Goal: Task Accomplishment & Management: Complete application form

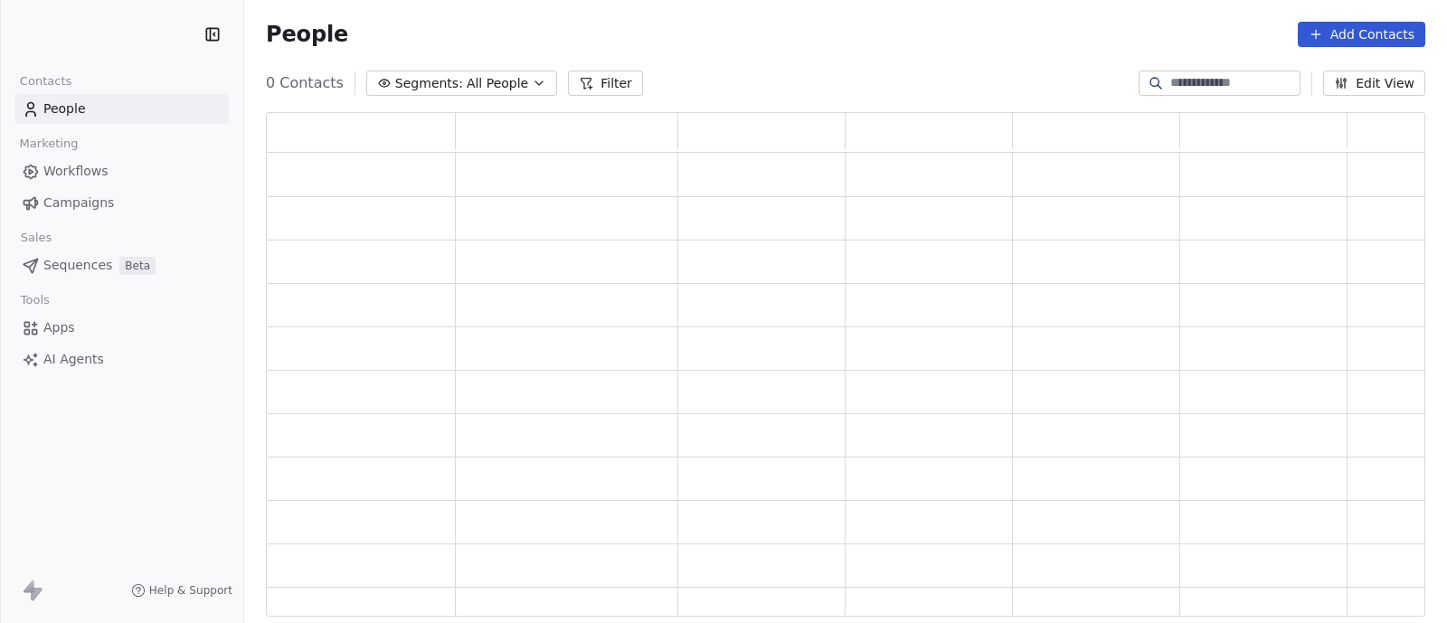
scroll to position [487, 1142]
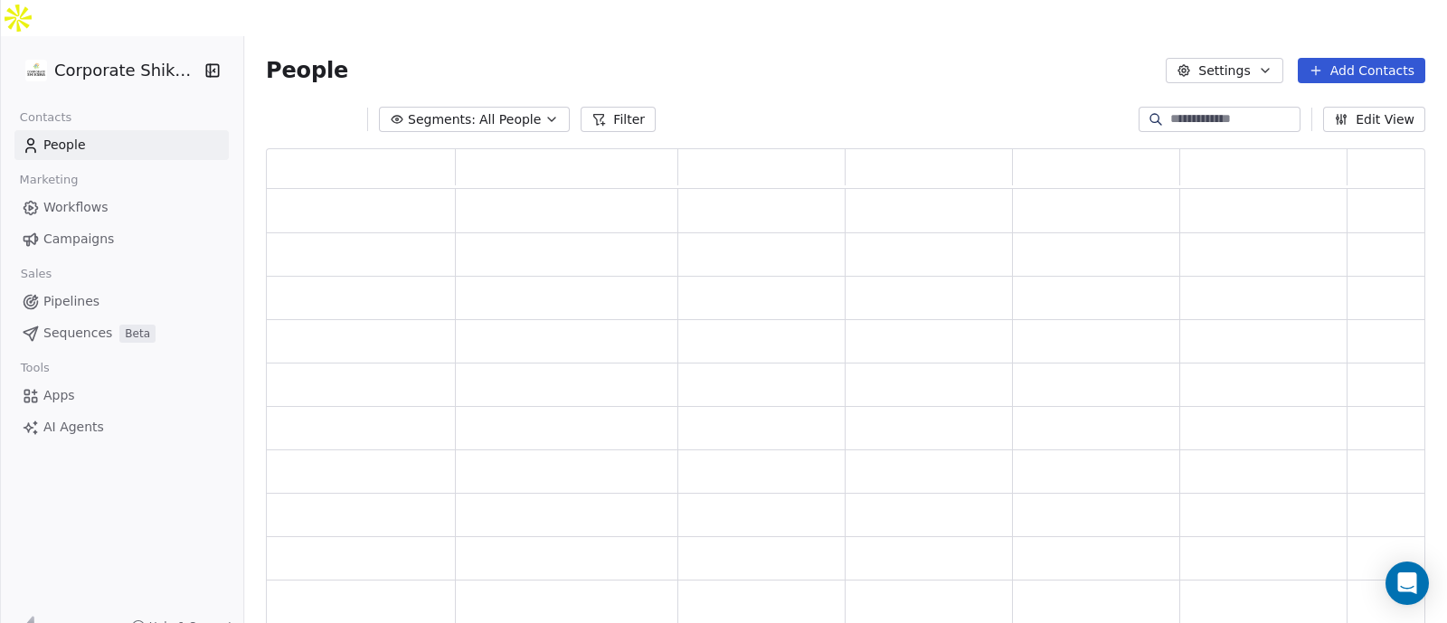
click at [83, 230] on span "Campaigns" at bounding box center [78, 239] width 71 height 19
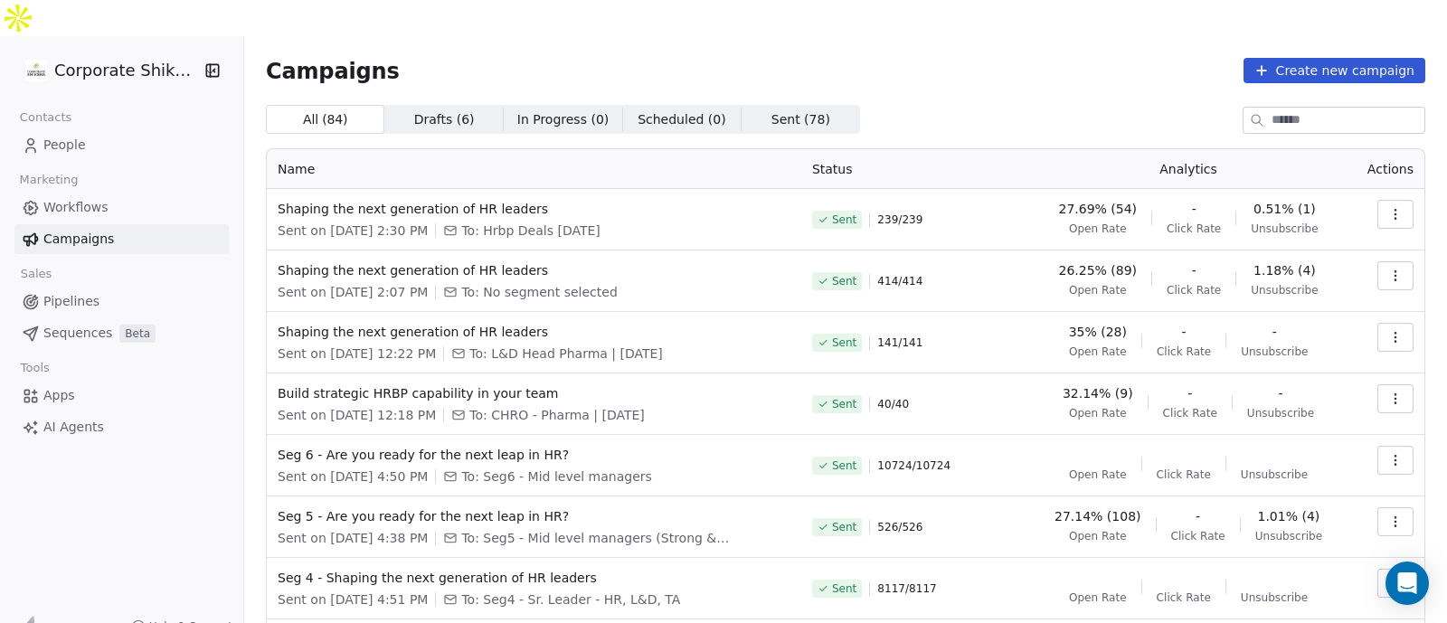
drag, startPoint x: 1306, startPoint y: 20, endPoint x: 1314, endPoint y: 32, distance: 14.3
click at [1314, 36] on div "Campaigns Create new campaign All ( 84 ) All ( 84 ) Drafts ( 6 ) Drafts ( 6 ) I…" at bounding box center [845, 458] width 1203 height 844
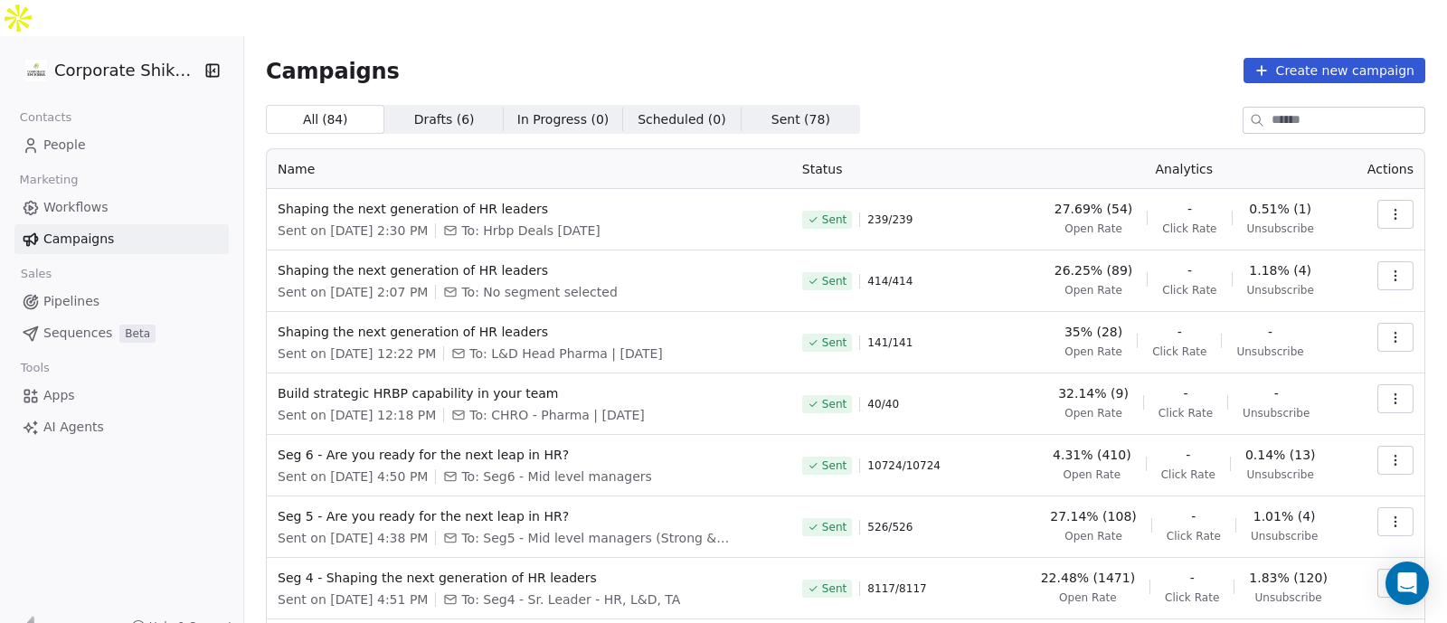
click at [1314, 58] on button "Create new campaign" at bounding box center [1334, 70] width 182 height 25
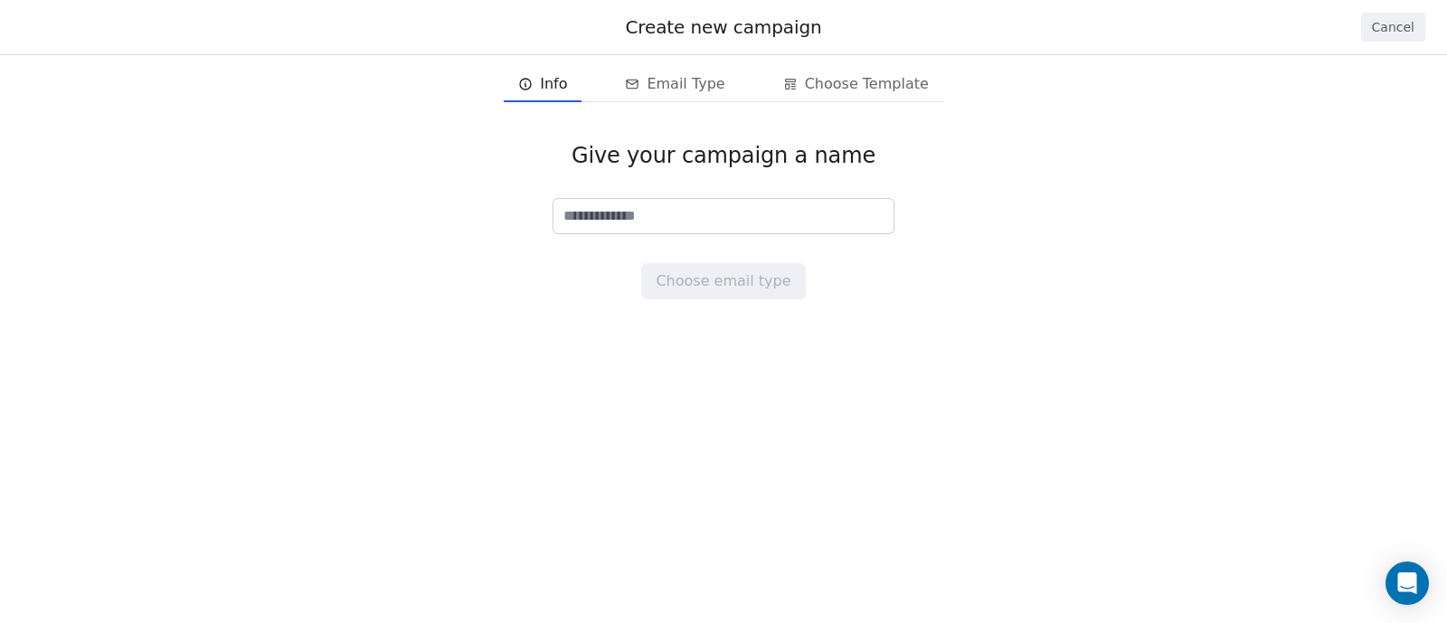
click at [683, 213] on input at bounding box center [723, 216] width 340 height 34
type input "****"
click at [702, 278] on button "Choose email type" at bounding box center [723, 281] width 164 height 36
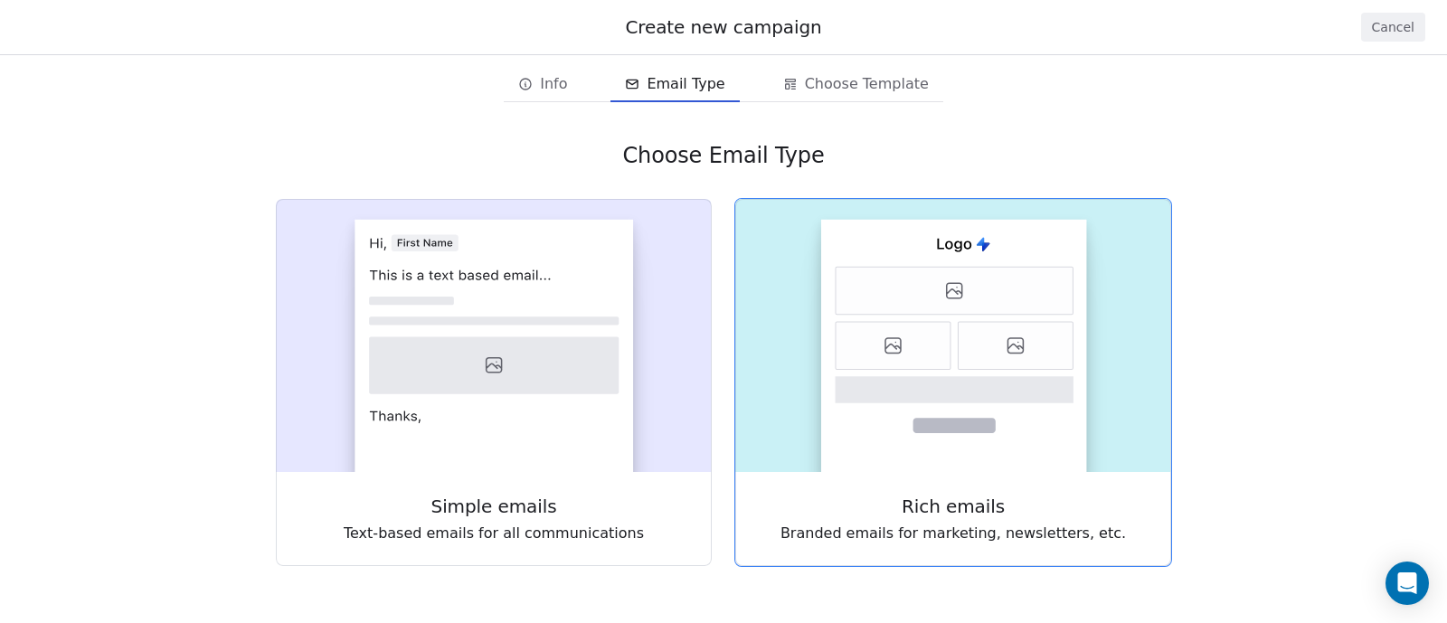
click at [969, 373] on rect at bounding box center [954, 346] width 266 height 252
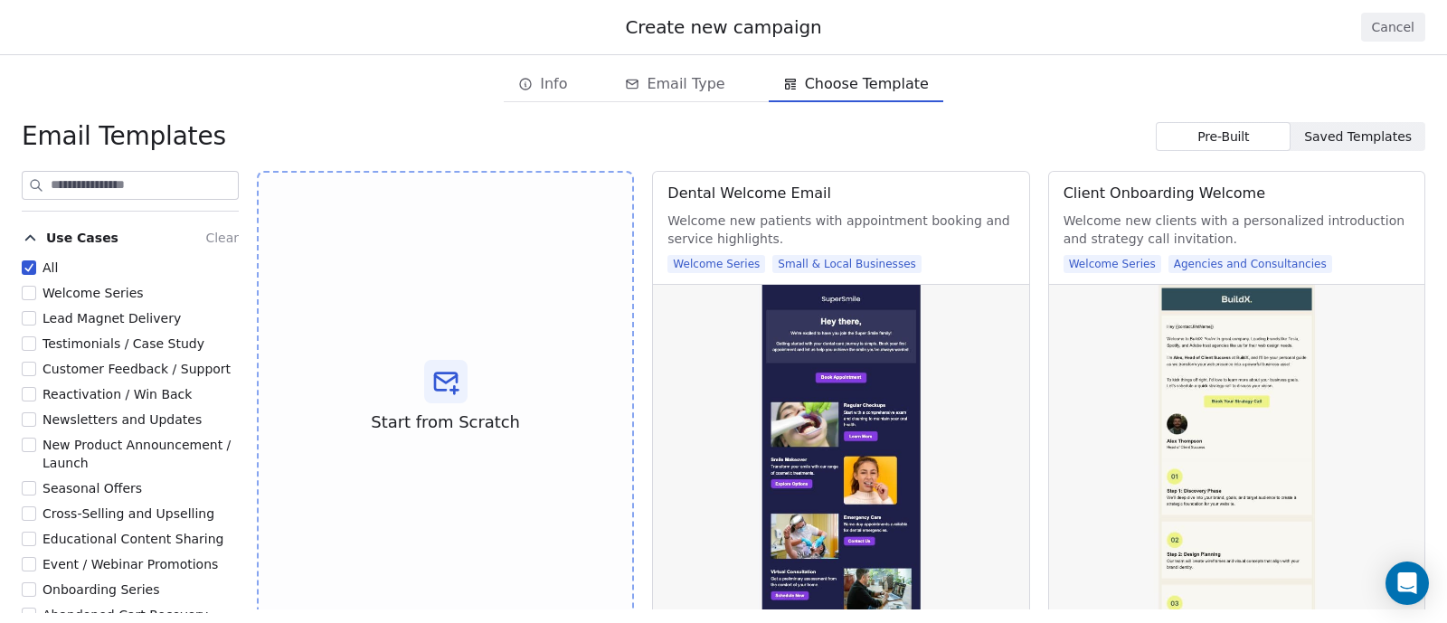
click at [102, 311] on span "Lead Magnet Delivery" at bounding box center [111, 318] width 138 height 14
click at [36, 309] on button "Lead Magnet Delivery" at bounding box center [29, 318] width 14 height 18
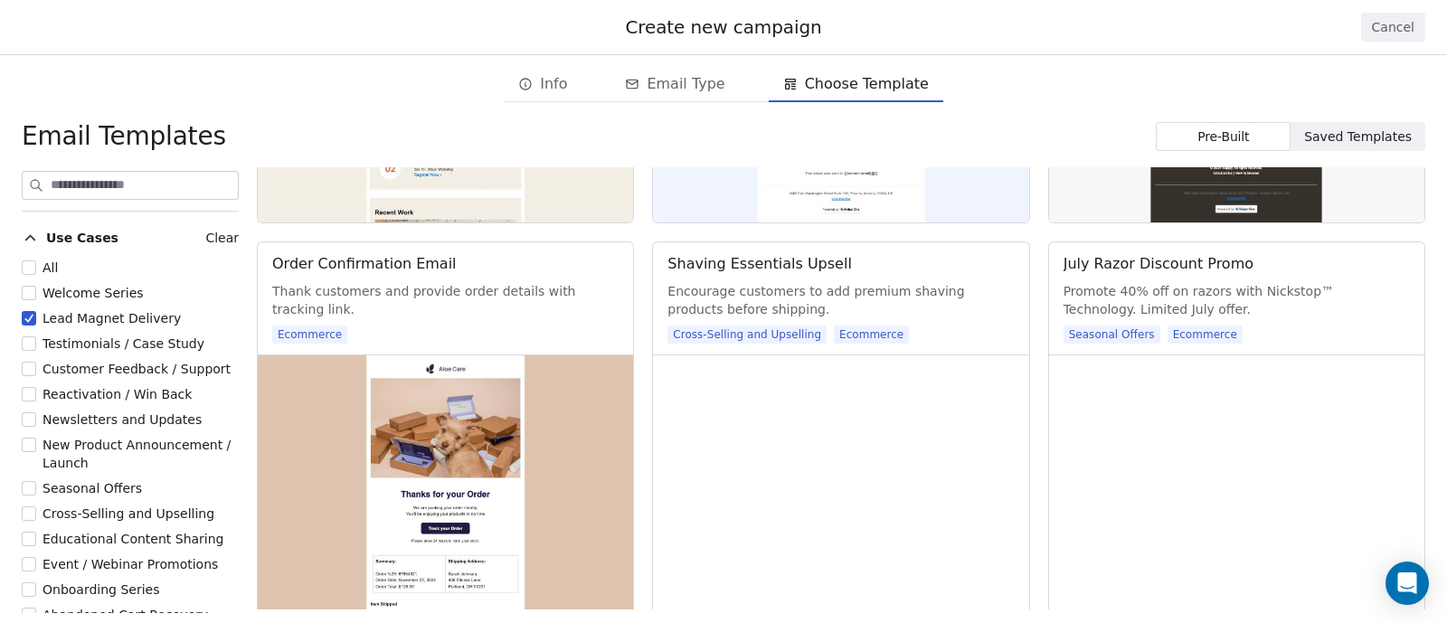
scroll to position [1353, 0]
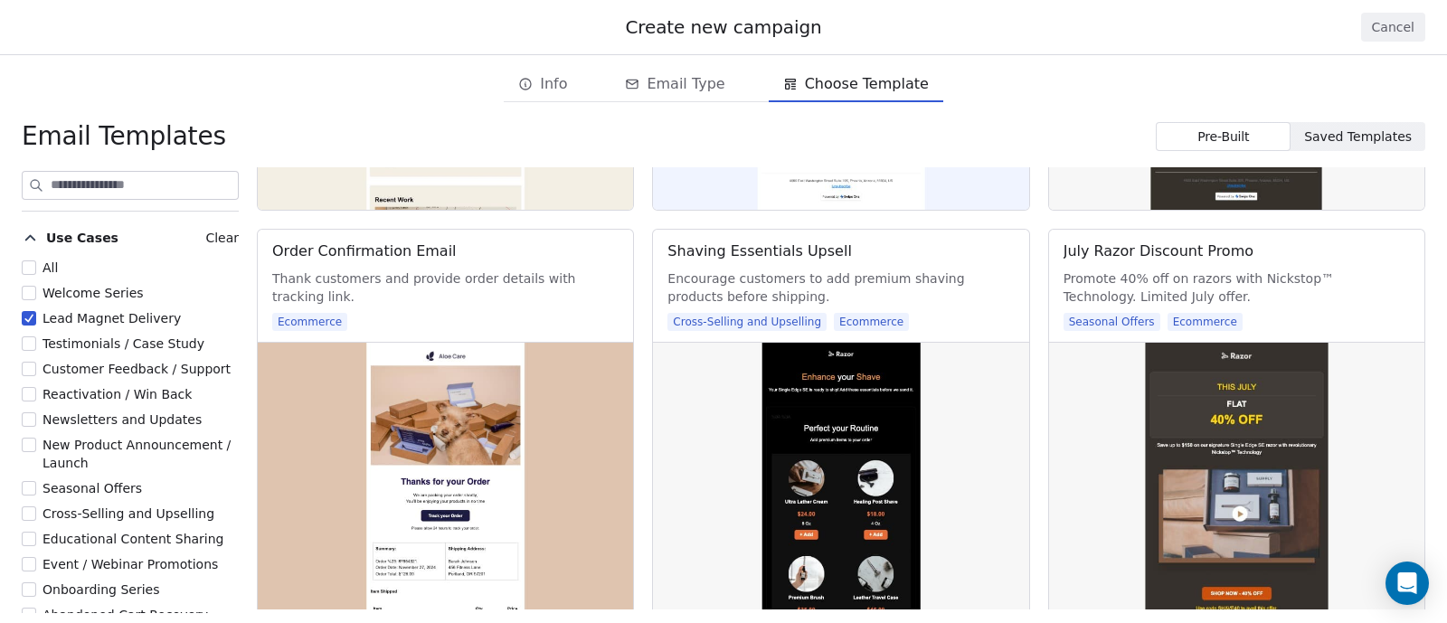
click at [118, 323] on span "Lead Magnet Delivery" at bounding box center [111, 318] width 138 height 14
click at [36, 323] on button "Lead Magnet Delivery" at bounding box center [29, 318] width 14 height 18
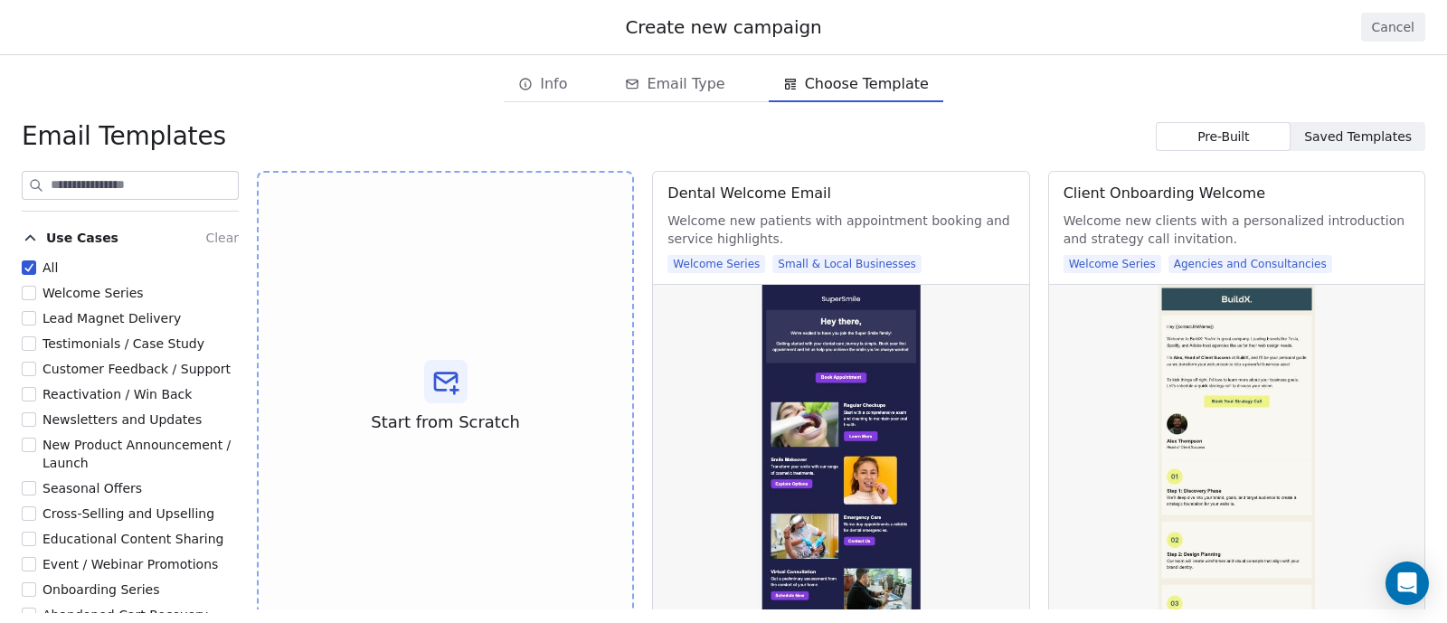
click at [127, 346] on span "Testimonials / Case Study" at bounding box center [123, 343] width 162 height 14
click at [36, 346] on button "Testimonials / Case Study" at bounding box center [29, 344] width 14 height 18
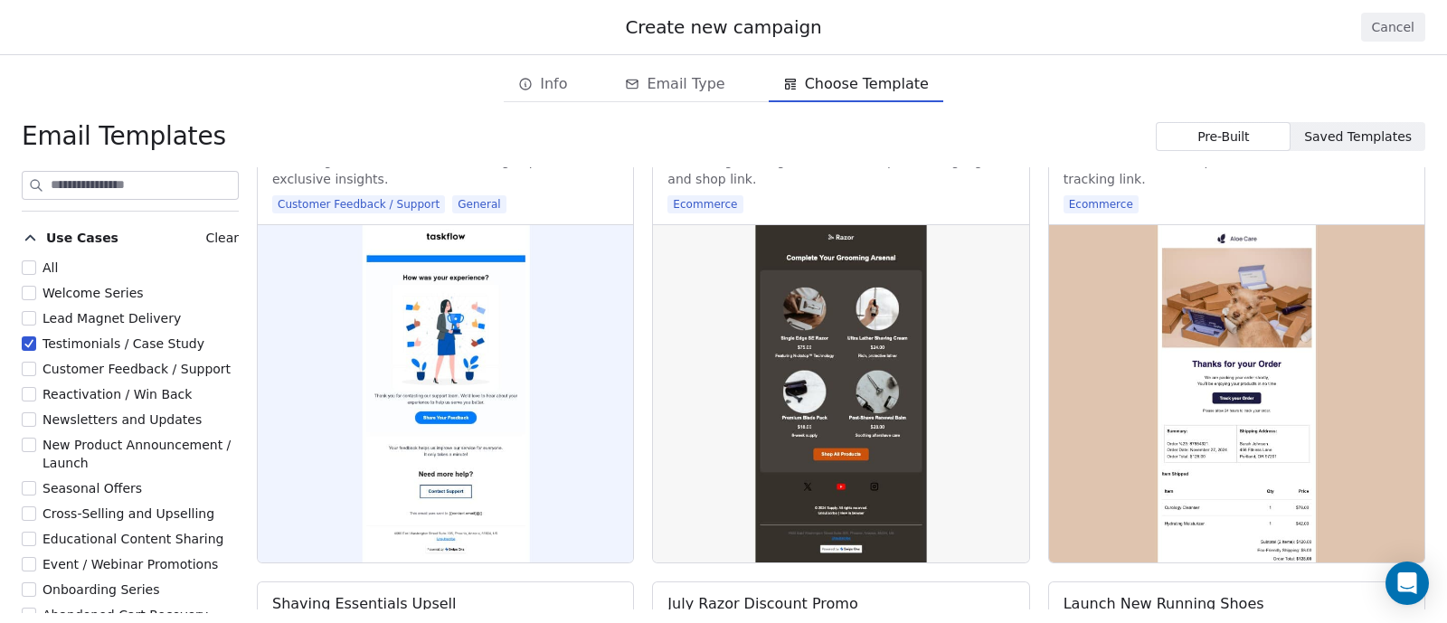
scroll to position [531, 0]
click at [73, 341] on span "Testimonials / Case Study" at bounding box center [123, 343] width 162 height 14
click at [36, 341] on button "Testimonials / Case Study" at bounding box center [29, 344] width 14 height 18
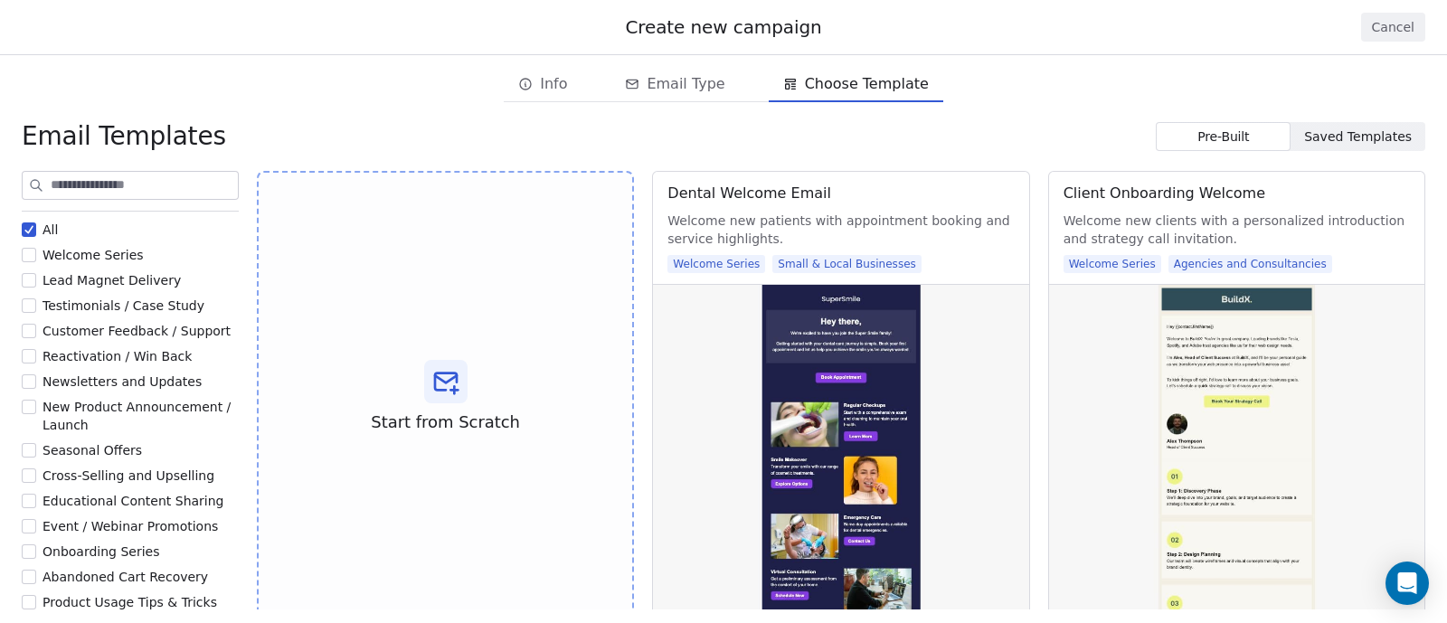
scroll to position [53, 0]
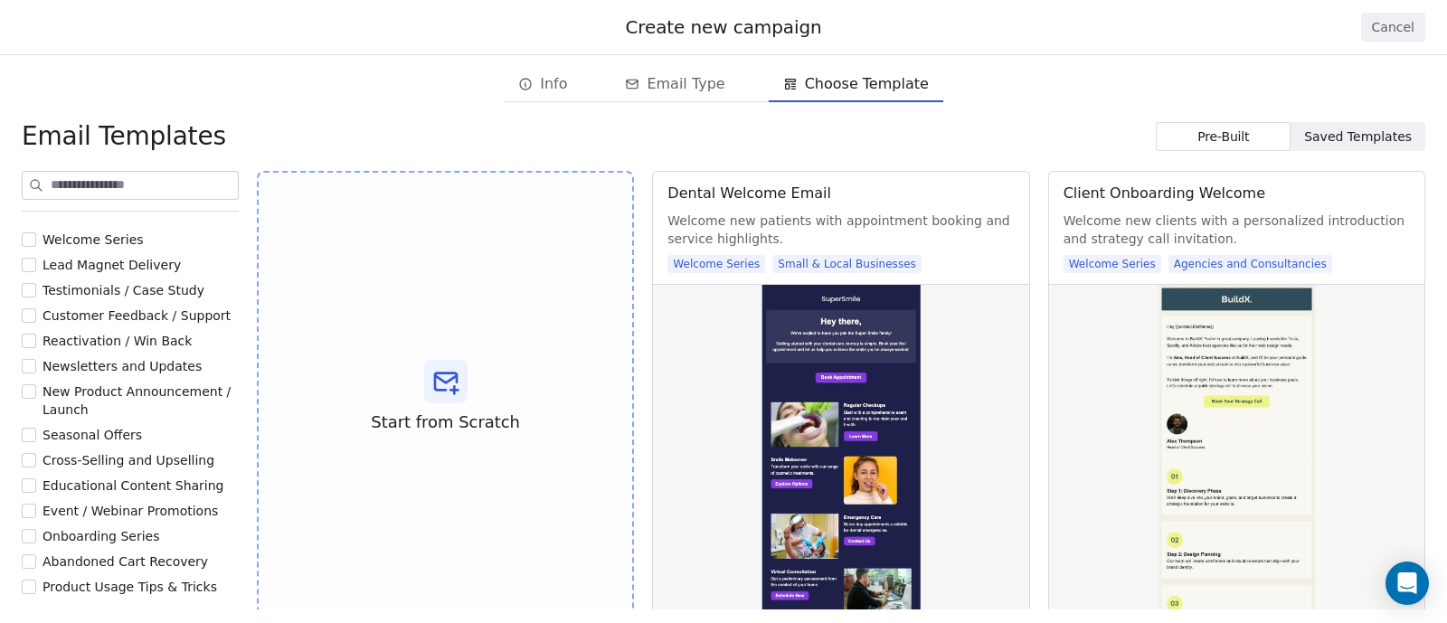
click at [89, 396] on span "New Product Announcement / Launch" at bounding box center [136, 400] width 188 height 33
click at [36, 396] on button "New Product Announcement / Launch" at bounding box center [29, 391] width 14 height 18
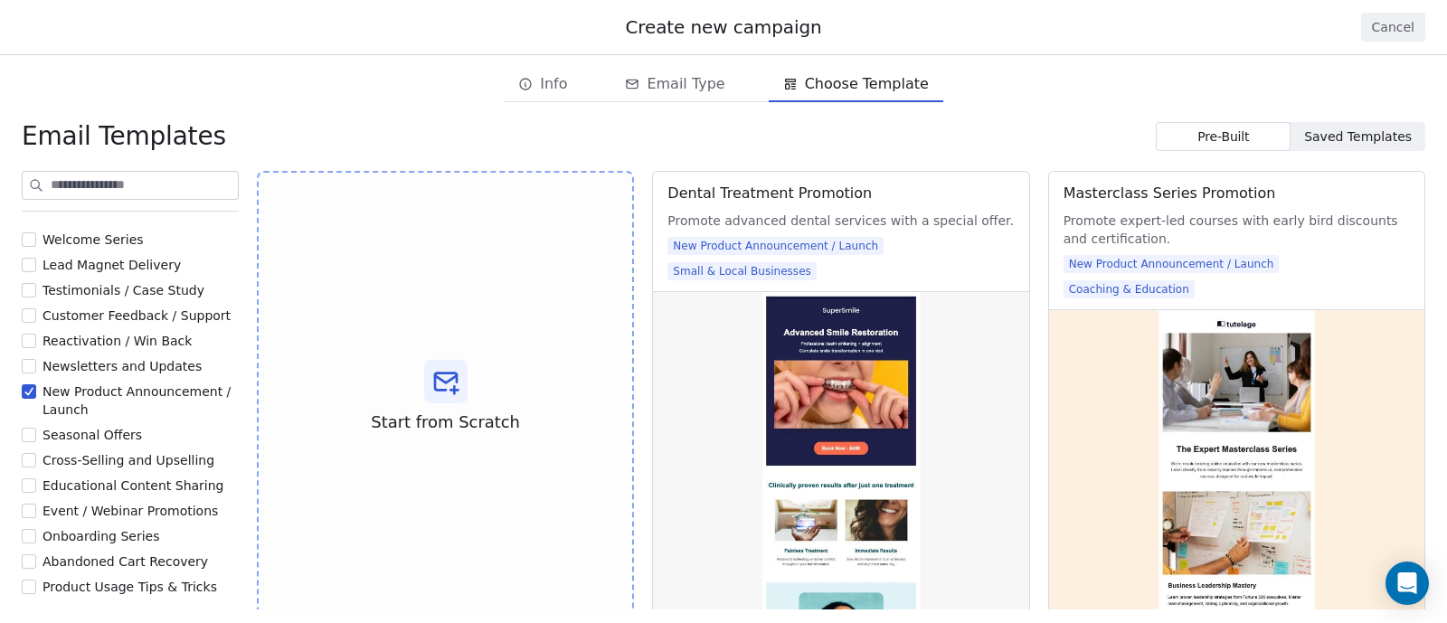
click at [89, 396] on span "New Product Announcement / Launch" at bounding box center [136, 400] width 188 height 33
click at [36, 396] on button "New Product Announcement / Launch" at bounding box center [29, 391] width 14 height 18
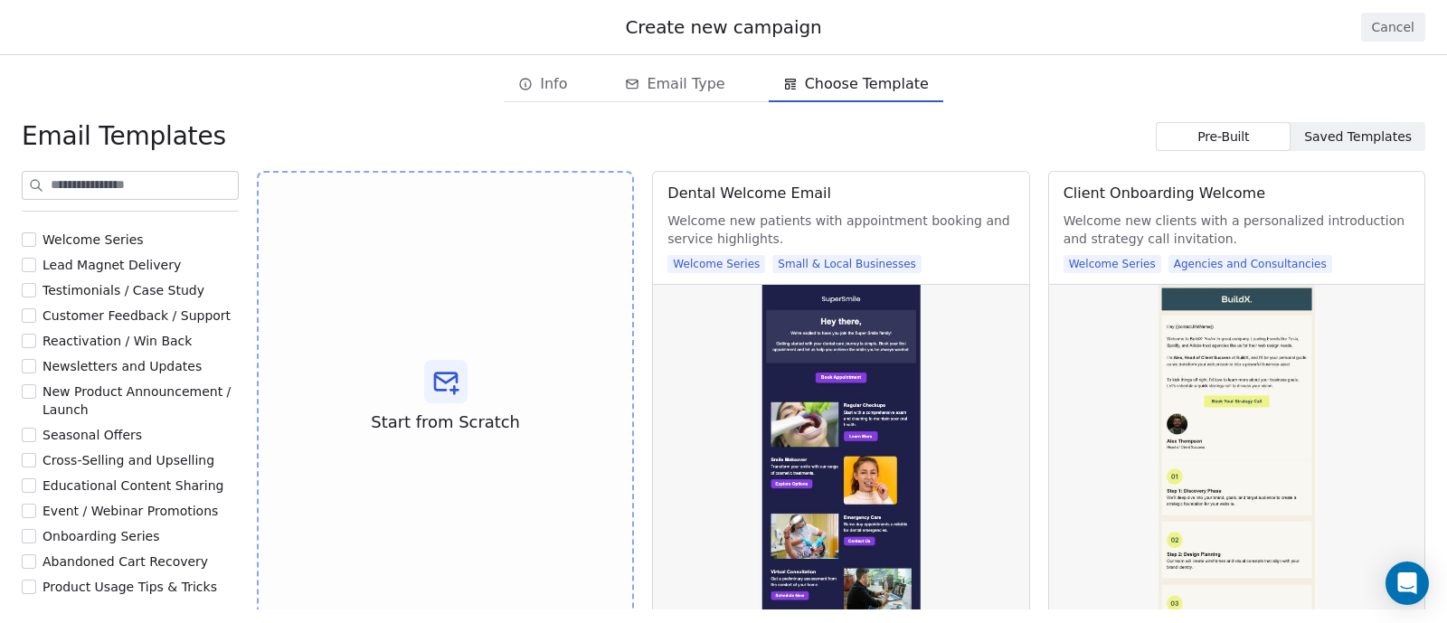
click at [89, 395] on span "New Product Announcement / Launch" at bounding box center [136, 400] width 188 height 33
click at [36, 395] on button "New Product Announcement / Launch" at bounding box center [29, 391] width 14 height 18
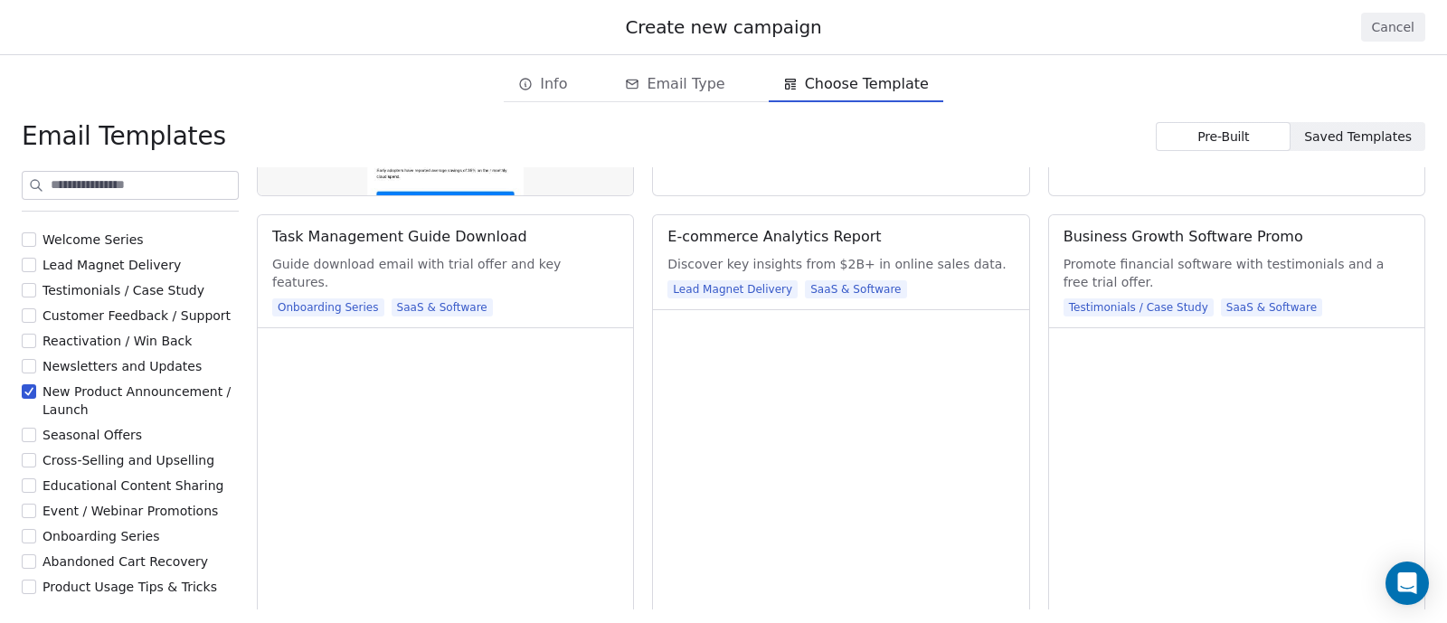
scroll to position [2858, 0]
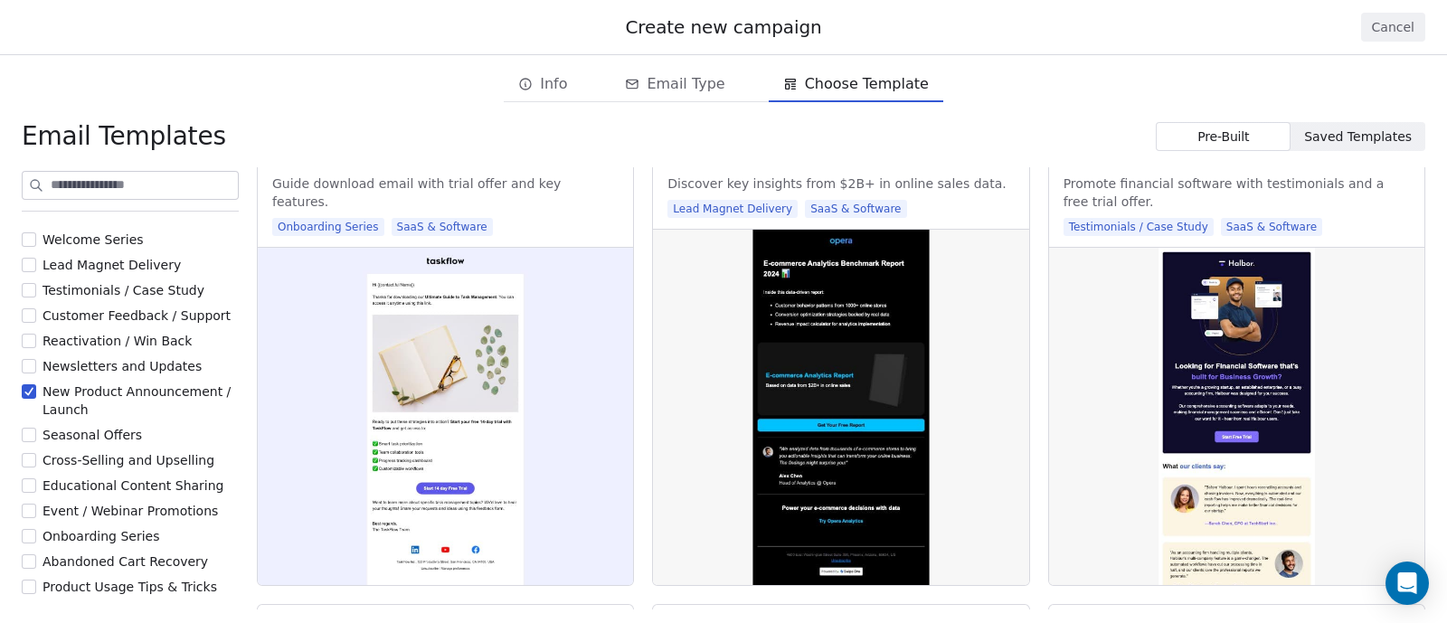
click at [105, 395] on span "New Product Announcement / Launch" at bounding box center [136, 400] width 188 height 33
click at [36, 395] on button "New Product Announcement / Launch" at bounding box center [29, 391] width 14 height 18
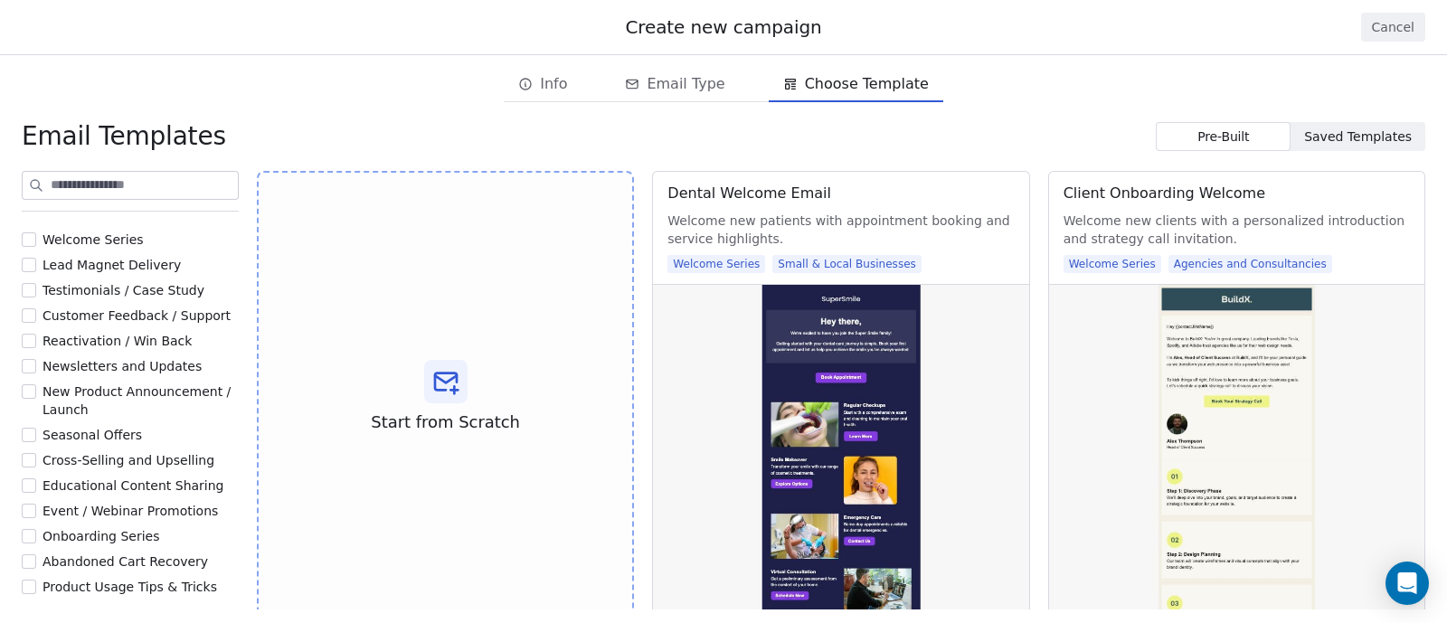
scroll to position [126, 0]
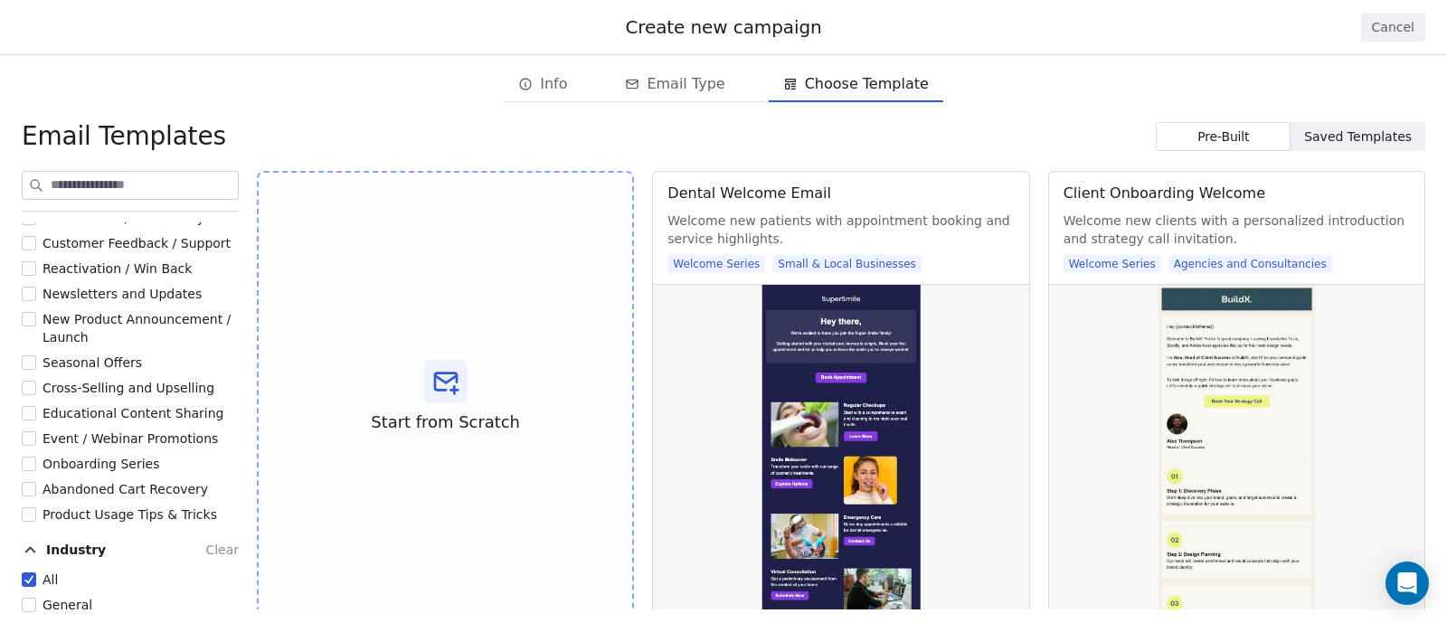
click at [118, 419] on span "Educational Content Sharing" at bounding box center [133, 413] width 182 height 14
click at [36, 419] on button "Educational Content Sharing" at bounding box center [29, 413] width 14 height 18
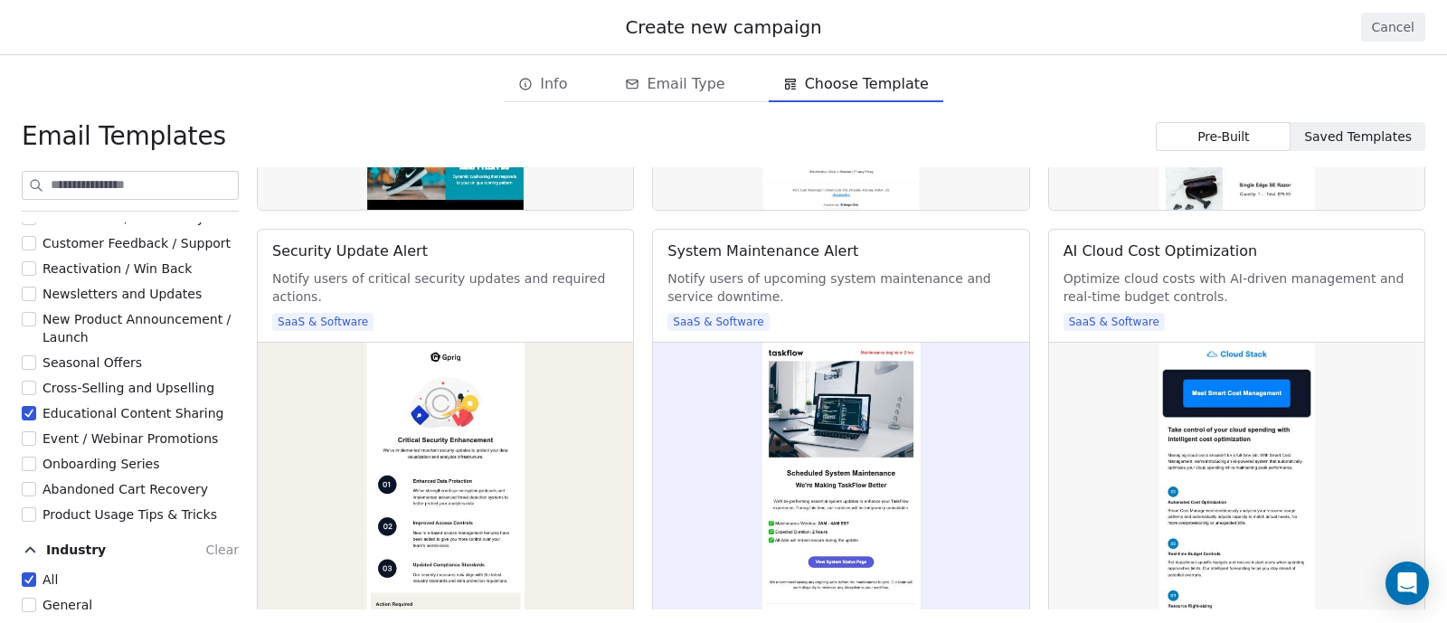
scroll to position [2112, 0]
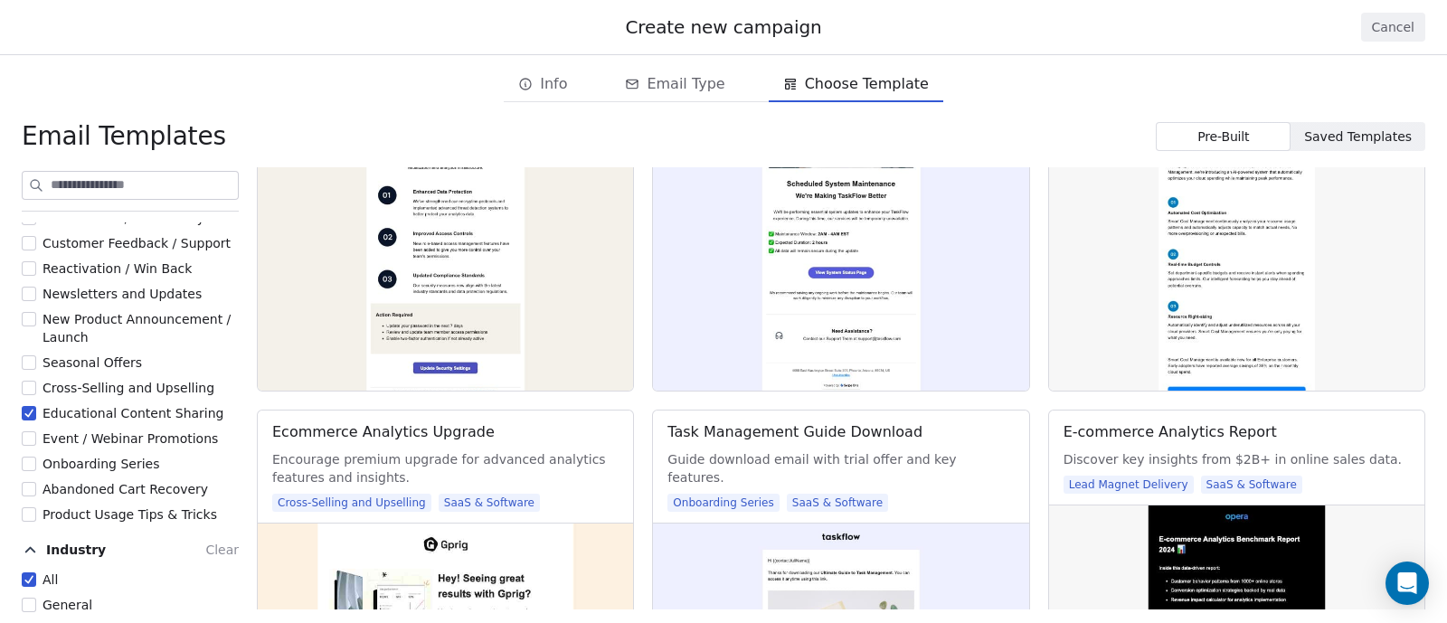
click at [129, 409] on span "Educational Content Sharing" at bounding box center [133, 413] width 182 height 14
click at [36, 409] on button "Educational Content Sharing" at bounding box center [29, 413] width 14 height 18
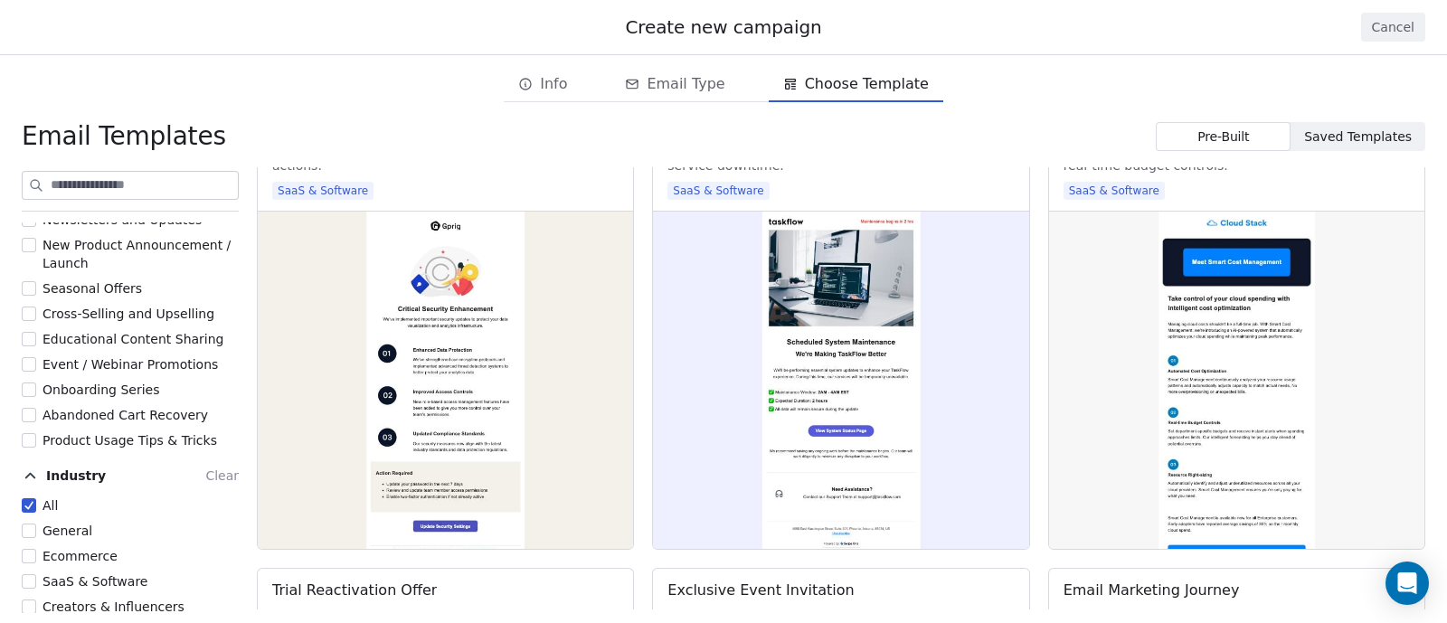
scroll to position [6509, 0]
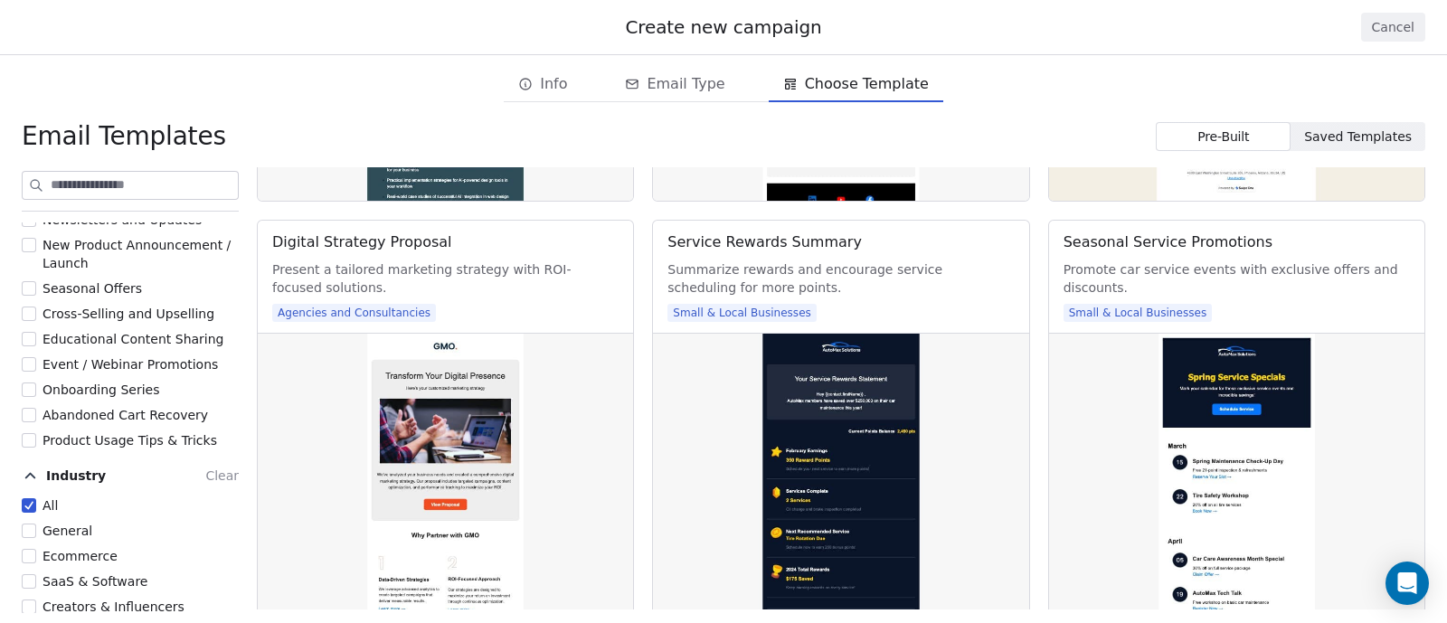
scroll to position [7438, 0]
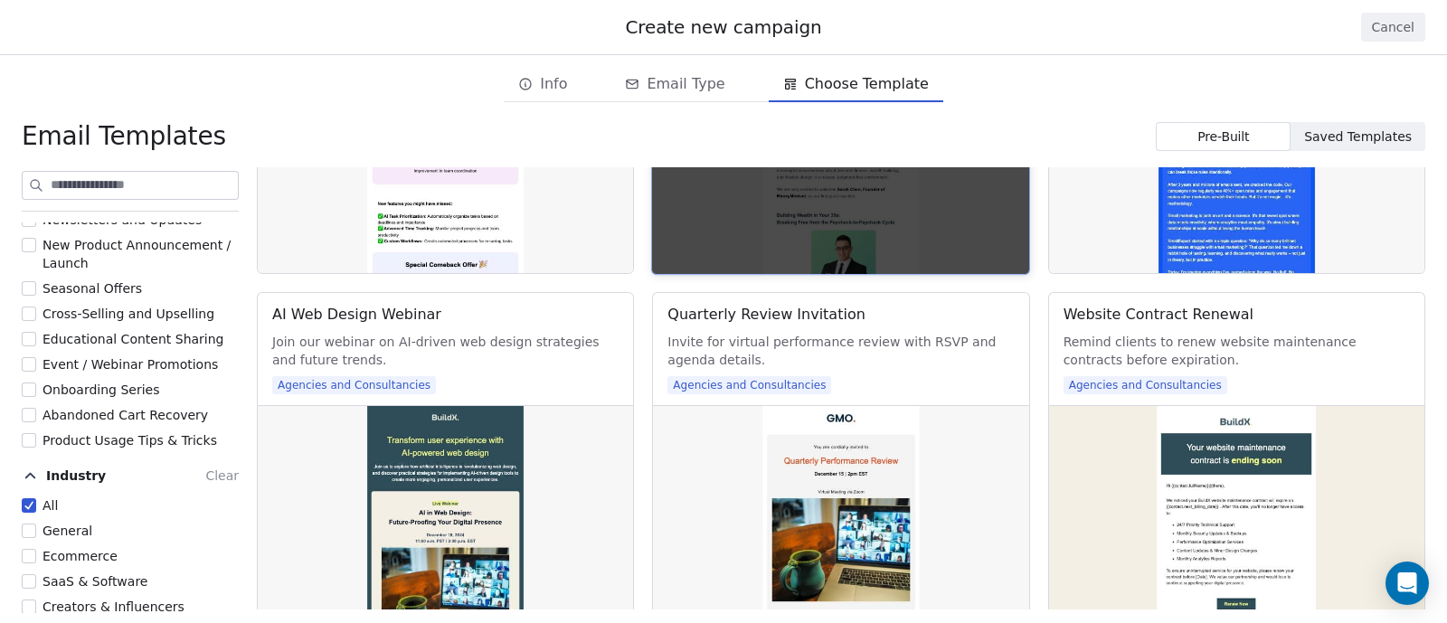
scroll to position [6891, 0]
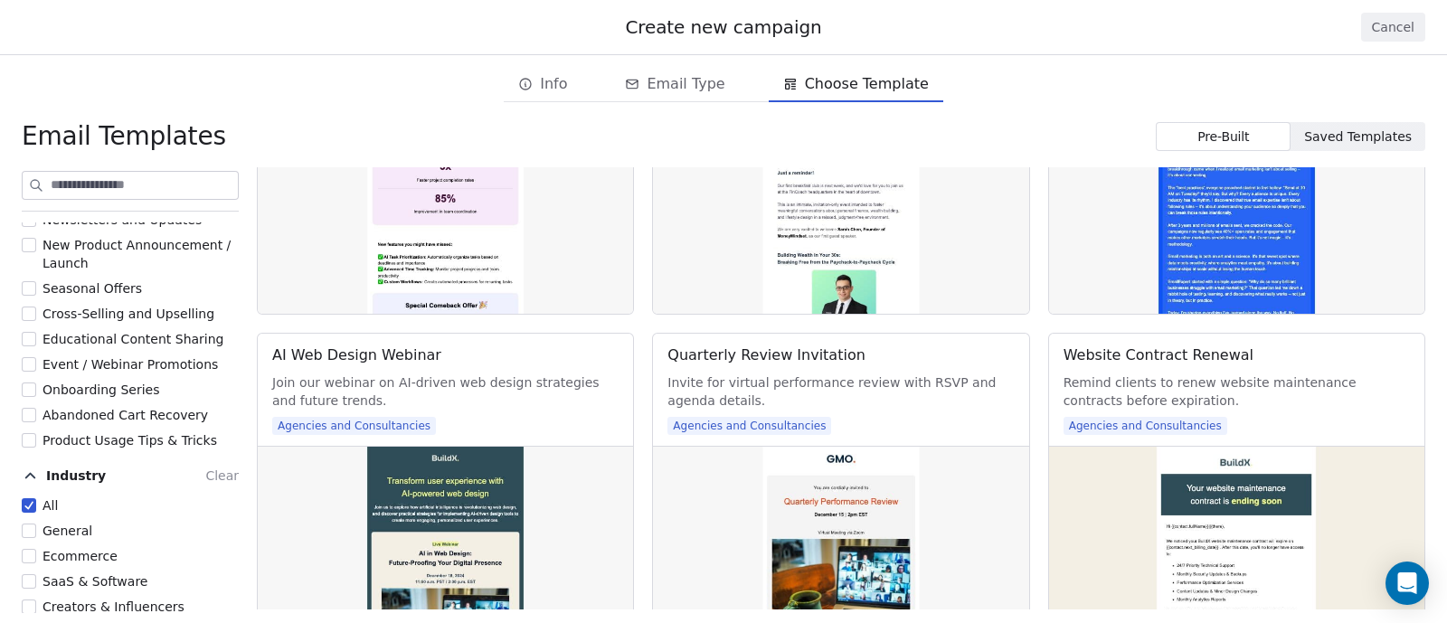
click at [1375, 30] on button "Cancel" at bounding box center [1393, 27] width 64 height 29
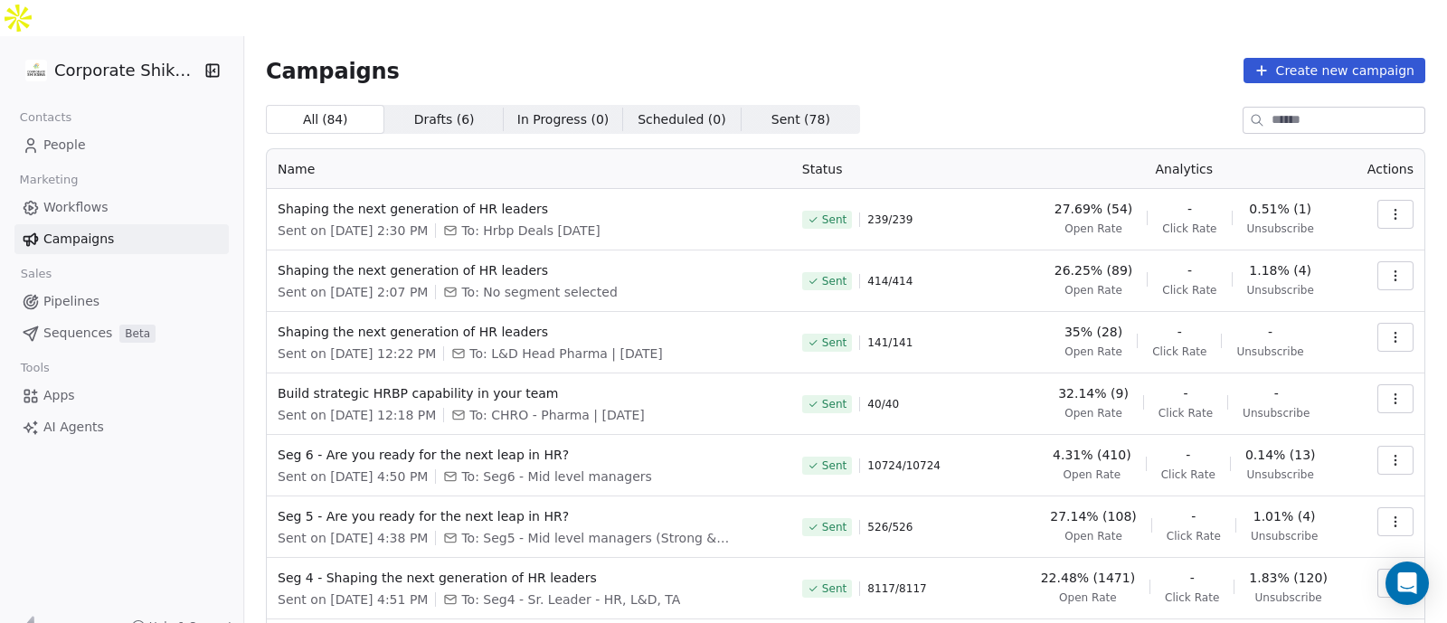
click at [771, 110] on span "Sent ( 78 )" at bounding box center [800, 119] width 59 height 19
click at [322, 110] on span "All ( 84 )" at bounding box center [325, 119] width 46 height 19
click at [108, 130] on link "People" at bounding box center [121, 145] width 214 height 30
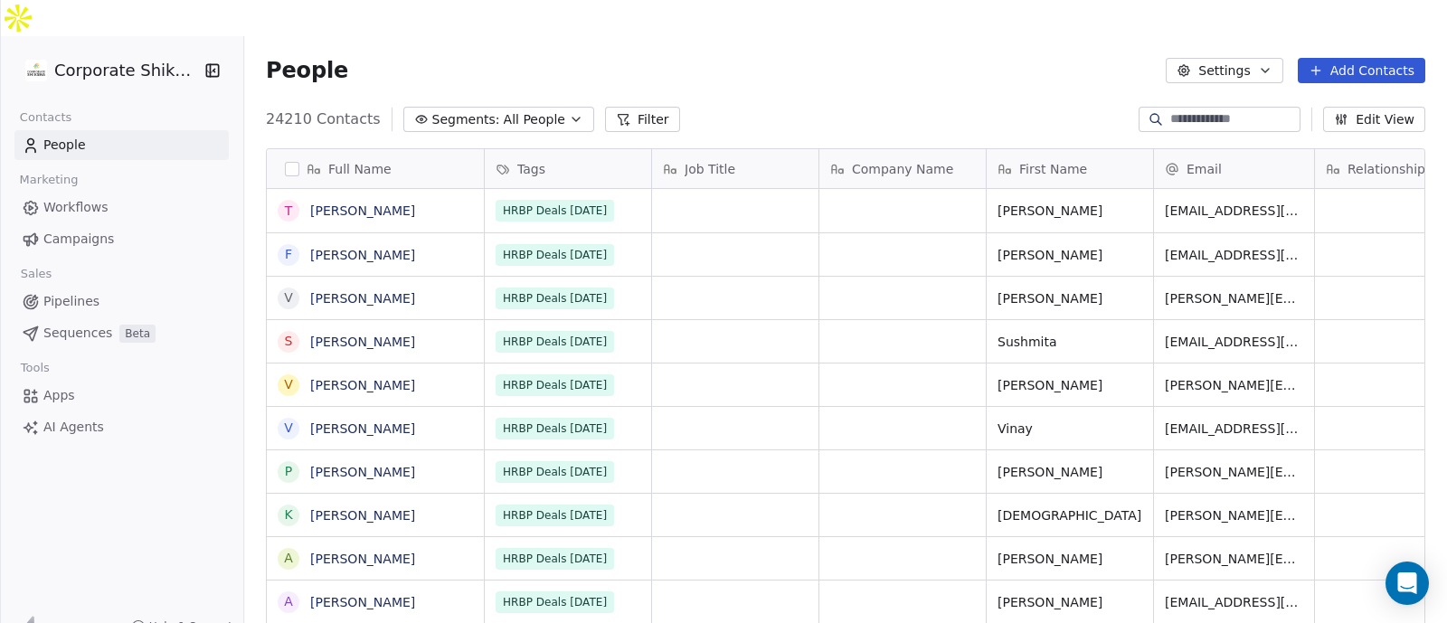
scroll to position [531, 1184]
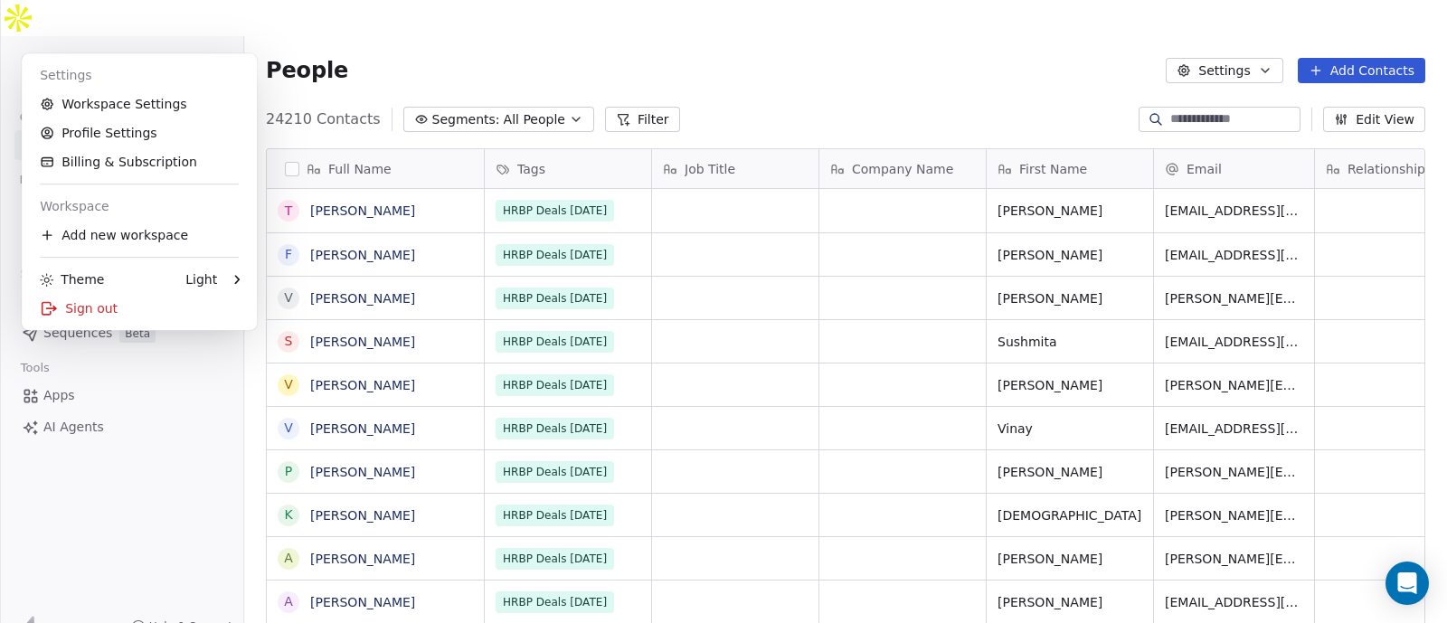
click at [113, 29] on html "Corporate Shiksha Contacts People Marketing Workflows Campaigns Sales Pipelines…" at bounding box center [723, 329] width 1447 height 659
click at [369, 30] on html "Corporate Shiksha Contacts People Marketing Workflows Campaigns Sales Pipelines…" at bounding box center [723, 329] width 1447 height 659
